Goal: Feedback & Contribution: Submit feedback/report problem

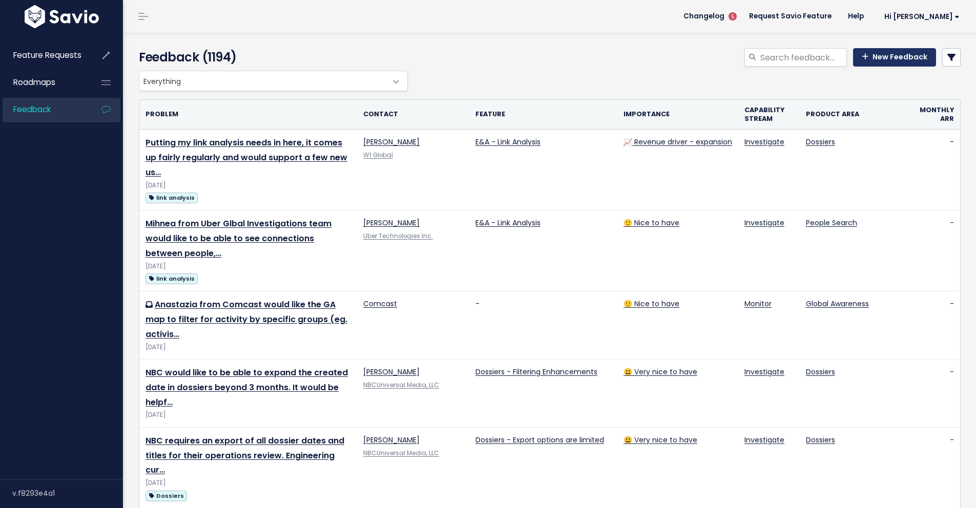
click at [870, 66] on link "New Feedback" at bounding box center [894, 57] width 83 height 18
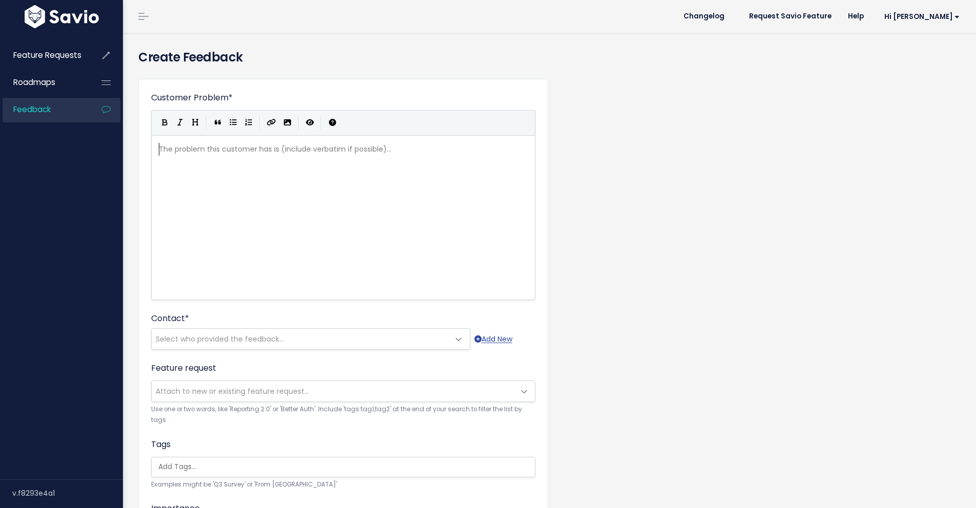
scroll to position [1, 0]
type textarea "[PERSON_NAME] from PA Courts use"
type textarea "would like to be able to block aug"
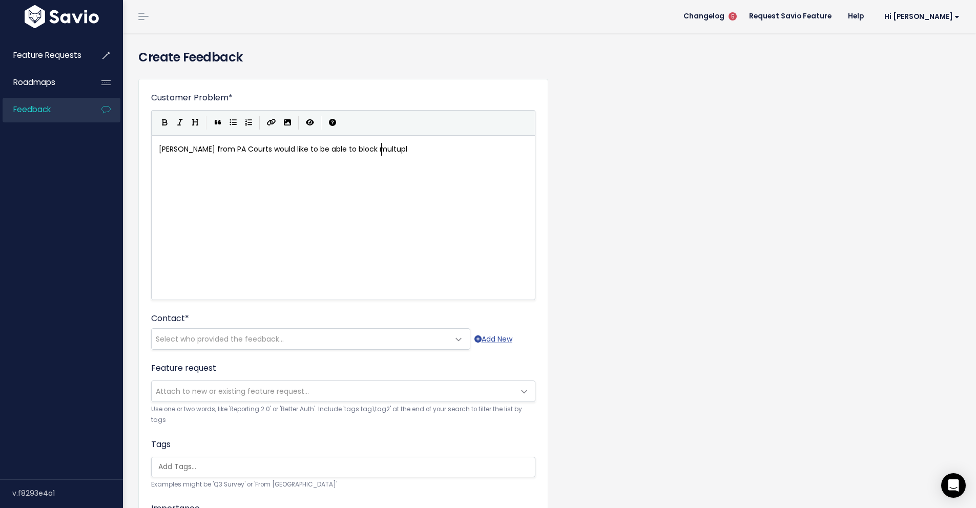
type textarea "k multuple"
type textarea "iple auhr"
type textarea "thors at the same time using bulk acoun"
type textarea "tions. She has to manually block right now which is quite to"
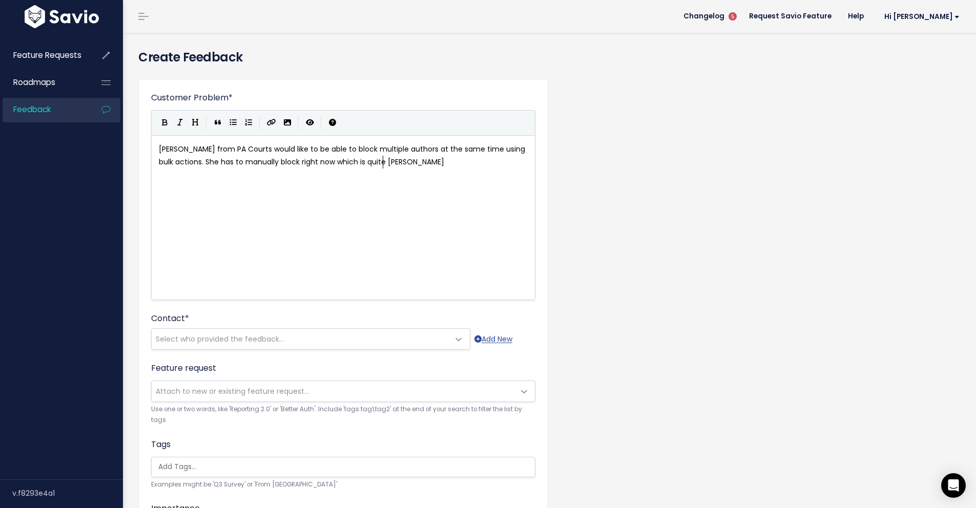
type textarea "imr"
type textarea "e consumer"
type textarea "ing for her as she blocks several per"
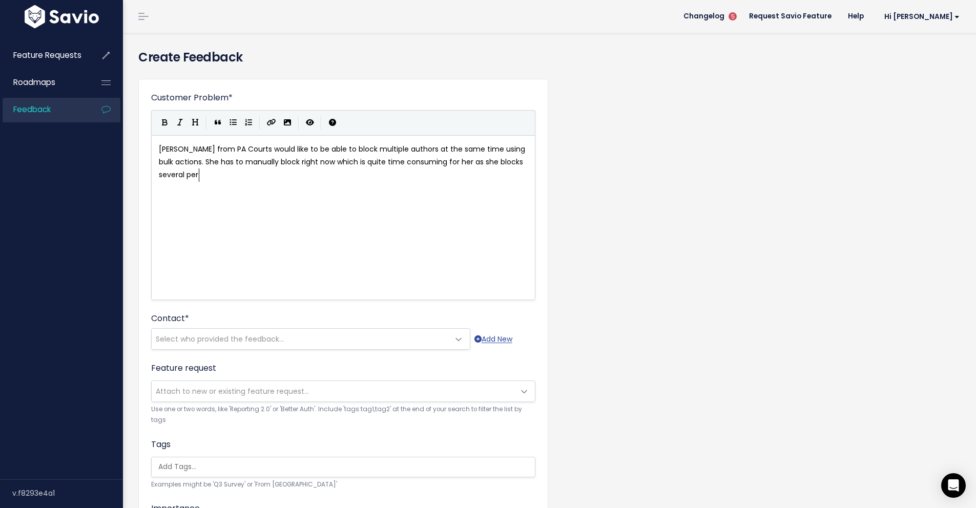
scroll to position [4, 130]
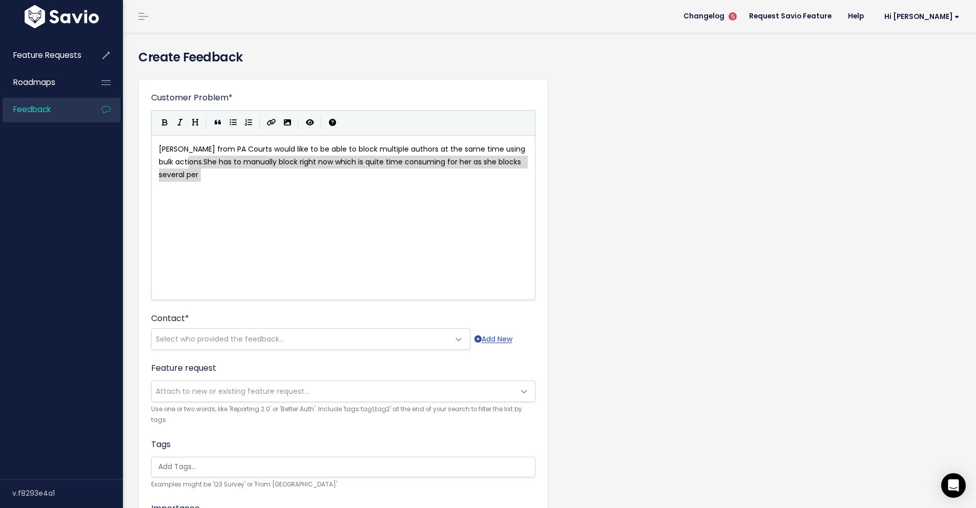
drag, startPoint x: 190, startPoint y: 162, endPoint x: 215, endPoint y: 173, distance: 27.8
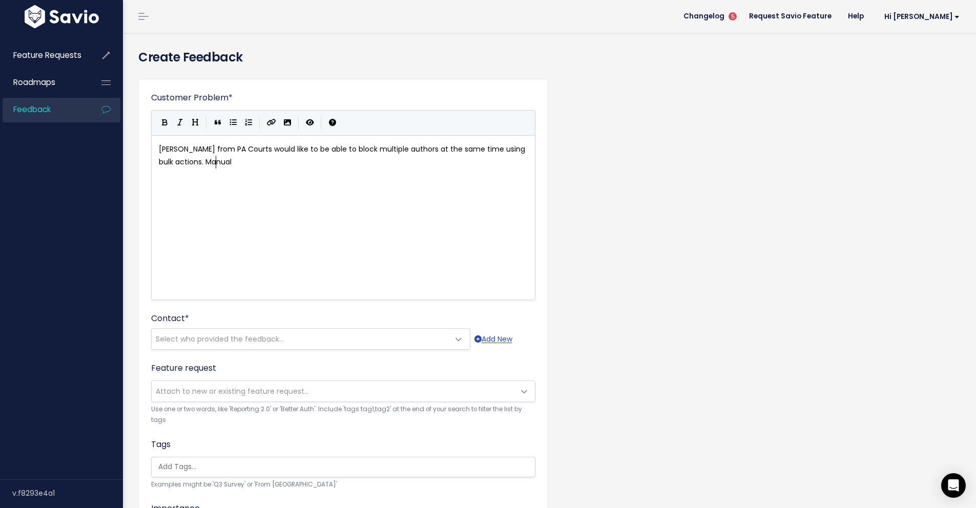
scroll to position [4, 30]
type textarea "Manualy"
click at [235, 338] on span "Select who provided the feedback..." at bounding box center [220, 339] width 128 height 10
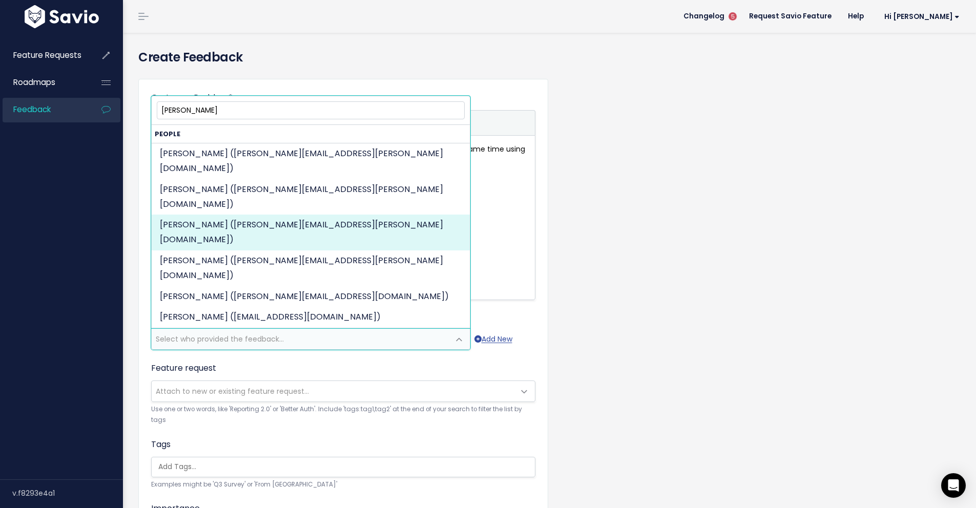
type input "[PERSON_NAME]"
select select "84584646"
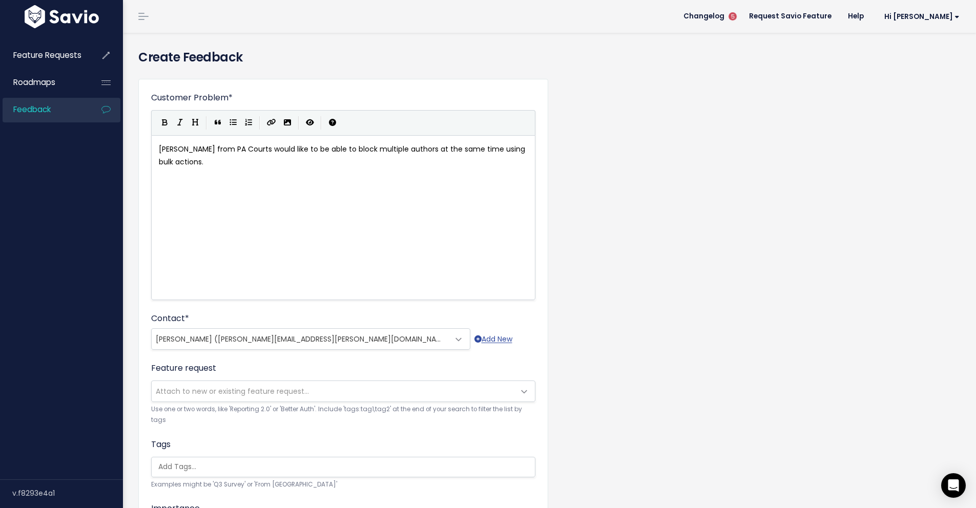
click at [683, 349] on div "Customer Problem * [PERSON_NAME] from PA Courts would like to be able to block …" at bounding box center [550, 379] width 838 height 617
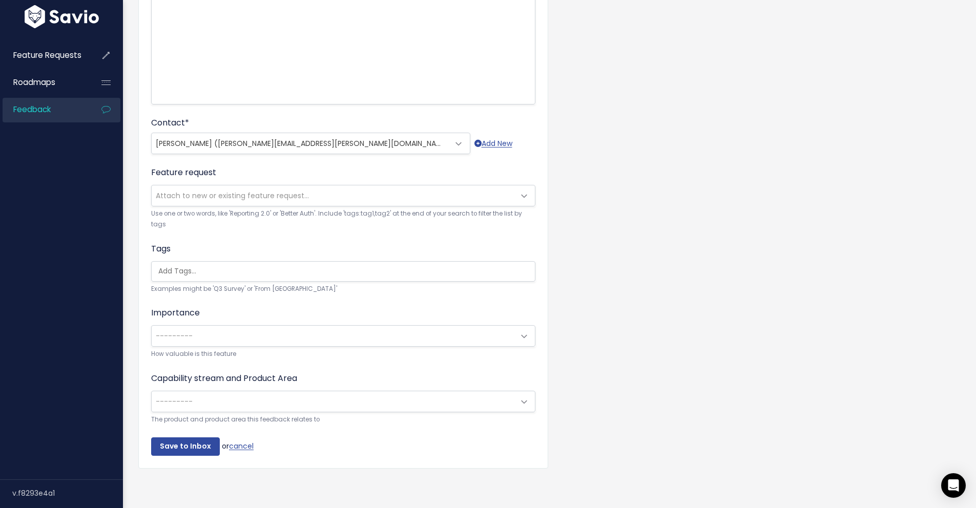
scroll to position [204, 0]
click at [258, 190] on span "Attach to new or existing feature request..." at bounding box center [232, 195] width 153 height 10
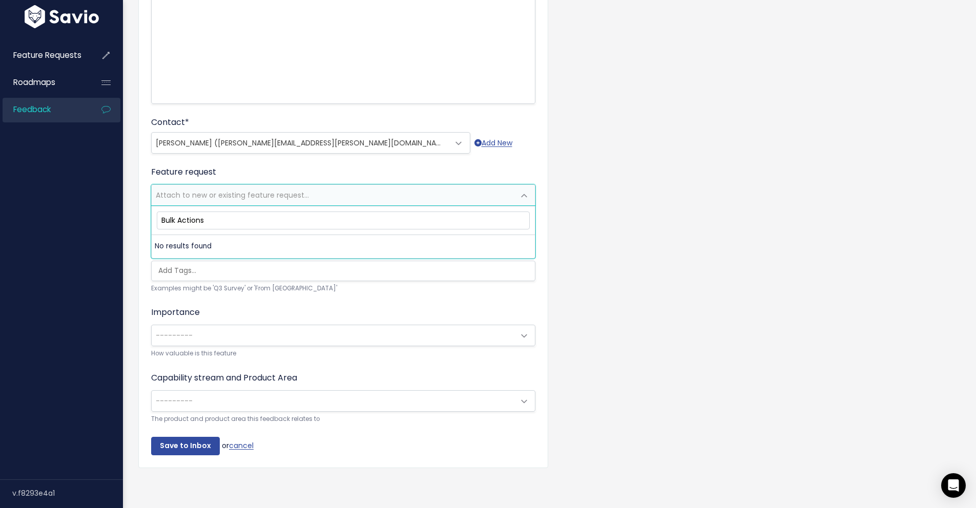
drag, startPoint x: 218, startPoint y: 213, endPoint x: 150, endPoint y: 216, distance: 68.7
click at [150, 216] on body "Feature Requests Roadmaps Feedback ×" at bounding box center [488, 156] width 976 height 704
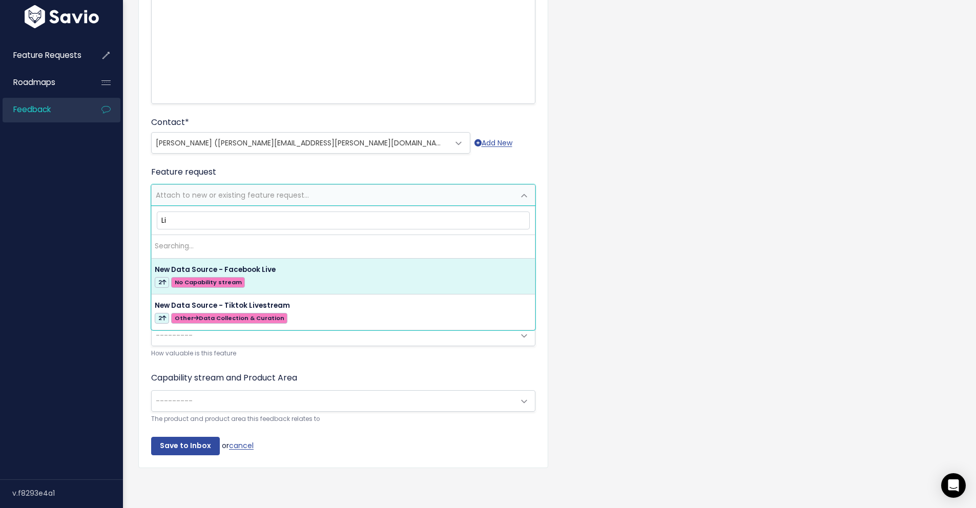
type input "L"
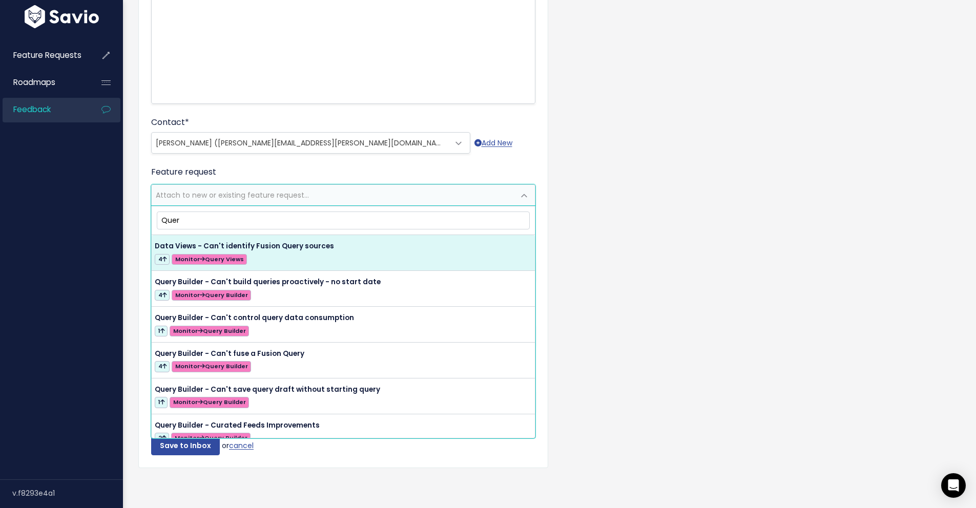
drag, startPoint x: 182, startPoint y: 215, endPoint x: 120, endPoint y: 206, distance: 62.5
click at [121, 209] on body "Feature Requests Roadmaps Feedback ×" at bounding box center [488, 156] width 976 height 704
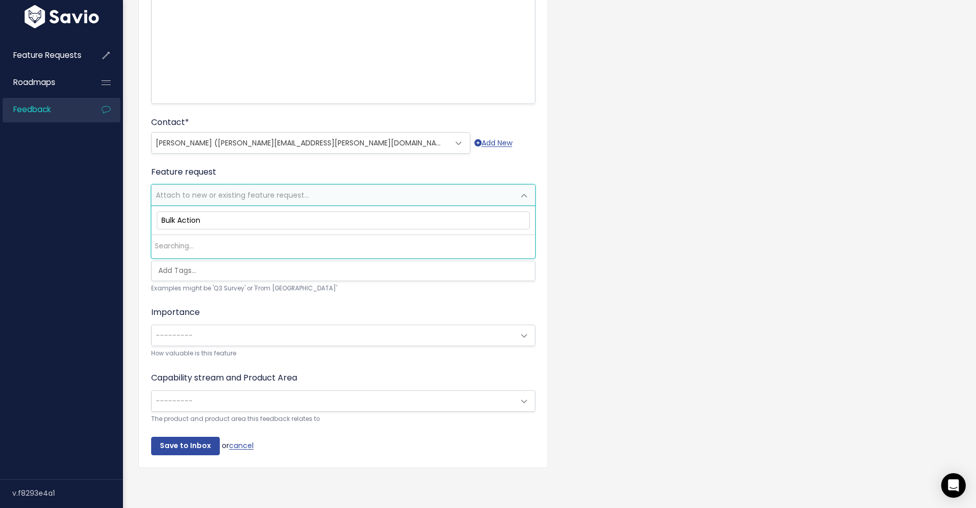
type input "Bulk Actions"
click at [636, 285] on div "Customer Problem * Rebecca from PA Courts would like to be able to block multip…" at bounding box center [550, 182] width 838 height 617
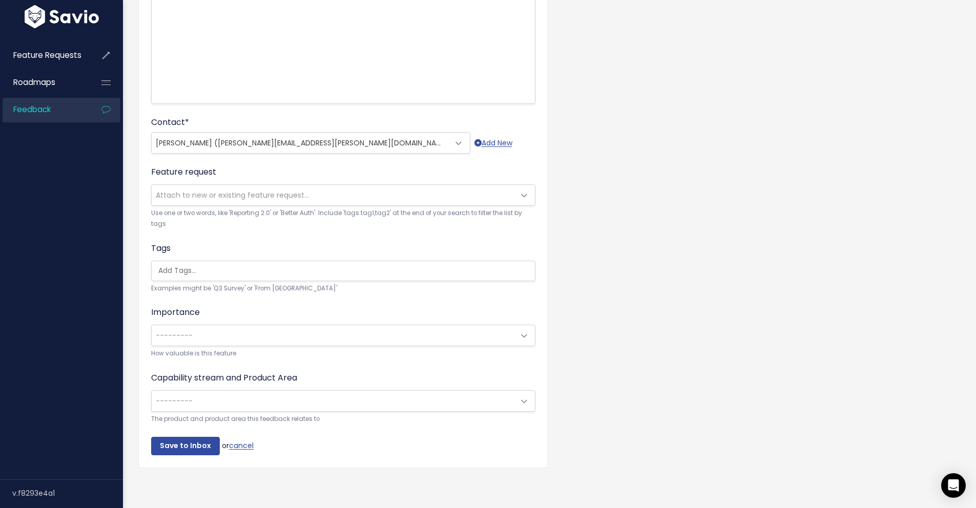
click at [192, 265] on input "search" at bounding box center [345, 270] width 383 height 11
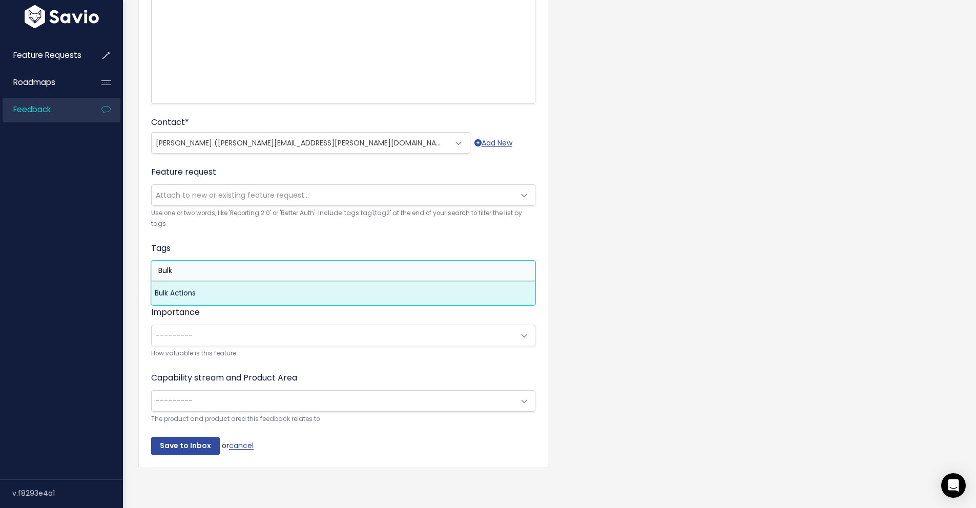
type input "Bulk"
select select "13165"
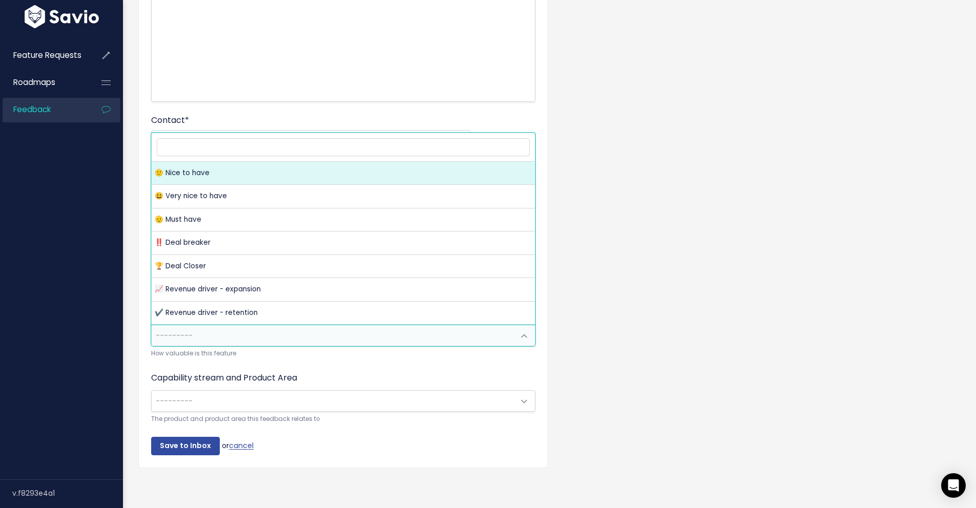
click at [528, 330] on span at bounding box center [524, 336] width 20 height 20
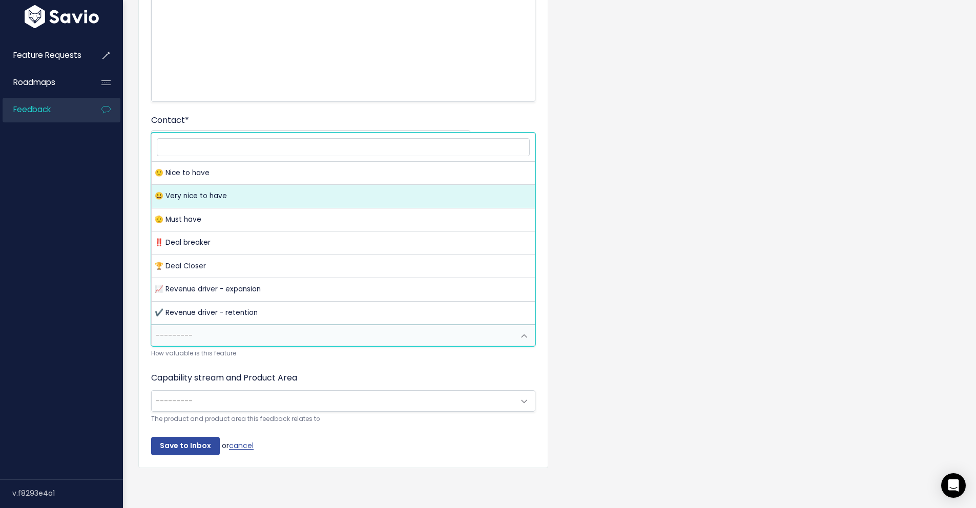
select select "VERY_NICE_TO_HAVE"
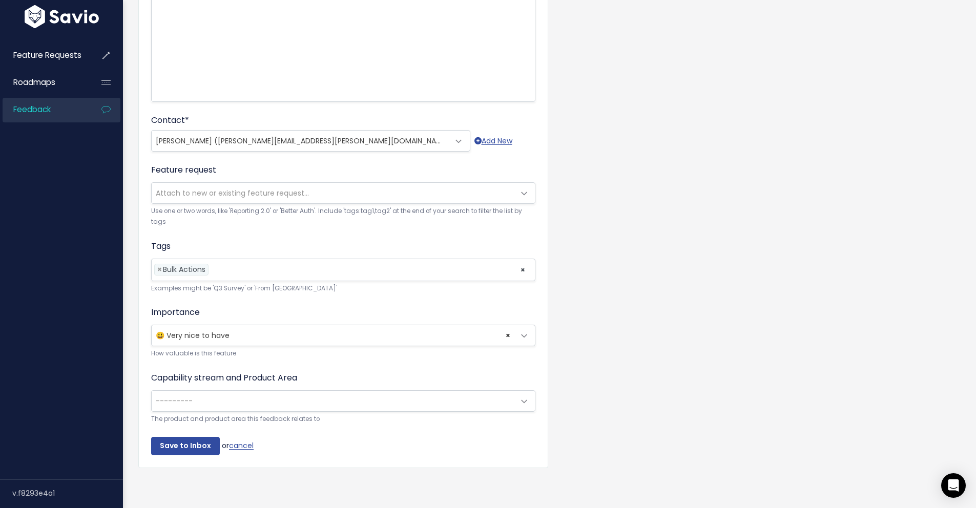
click at [707, 320] on div "Customer Problem * Rebecca from PA Courts would like to be able to block multip…" at bounding box center [550, 181] width 838 height 619
click at [178, 439] on input "Save to Inbox" at bounding box center [185, 446] width 69 height 18
